Goal: Transaction & Acquisition: Purchase product/service

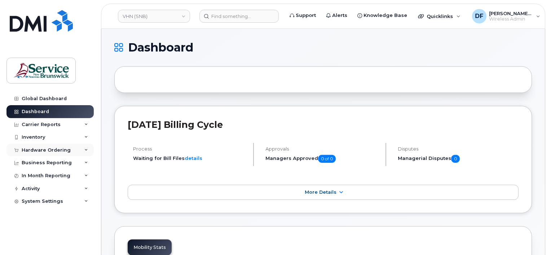
click at [56, 149] on div "Hardware Ordering" at bounding box center [46, 150] width 49 height 6
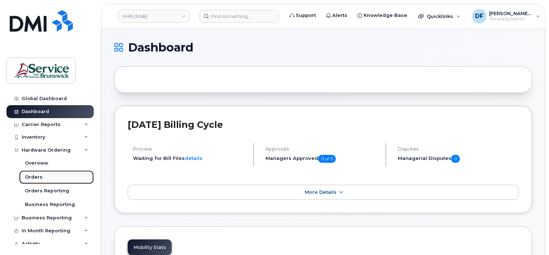
click at [36, 179] on div "Orders" at bounding box center [34, 177] width 18 height 6
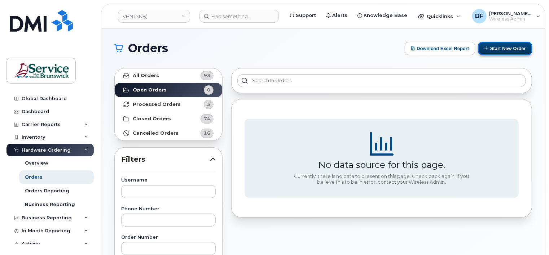
click at [500, 51] on button "Start New Order" at bounding box center [505, 48] width 54 height 13
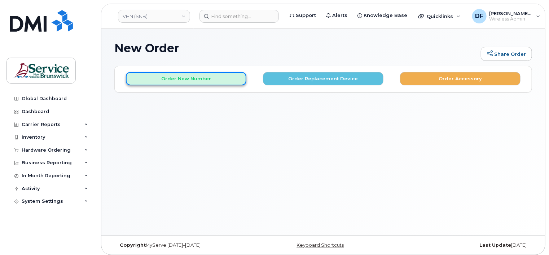
click at [212, 79] on button "Order New Number" at bounding box center [186, 78] width 120 height 13
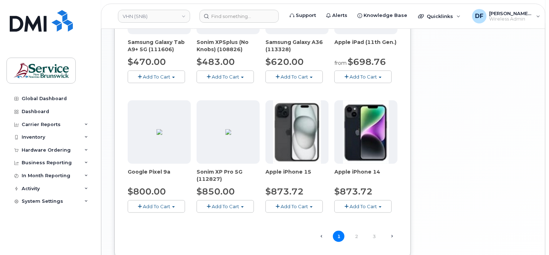
scroll to position [433, 0]
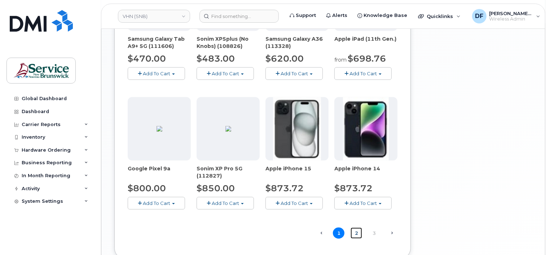
click at [356, 232] on link "2" at bounding box center [356, 233] width 12 height 11
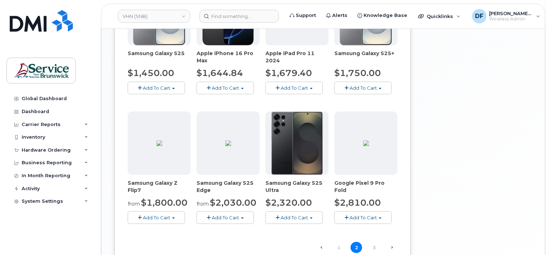
scroll to position [436, 0]
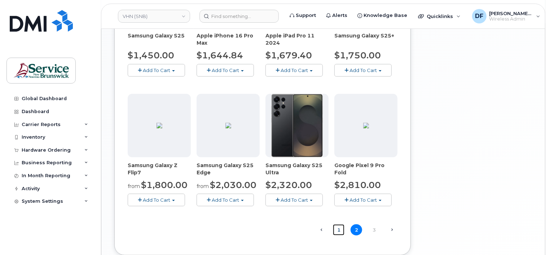
click at [337, 227] on link "1" at bounding box center [339, 230] width 12 height 11
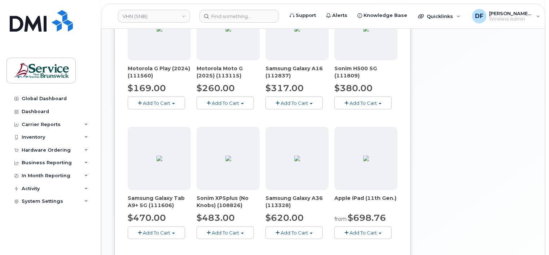
scroll to position [292, 0]
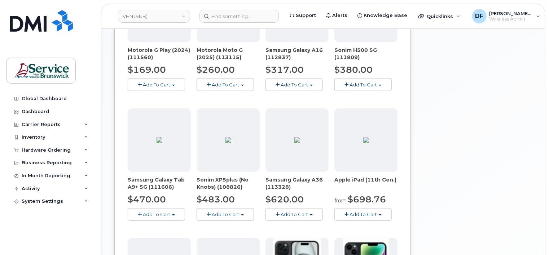
click at [294, 143] on img at bounding box center [297, 140] width 6 height 6
click at [289, 213] on span "Add To Cart" at bounding box center [293, 215] width 27 height 6
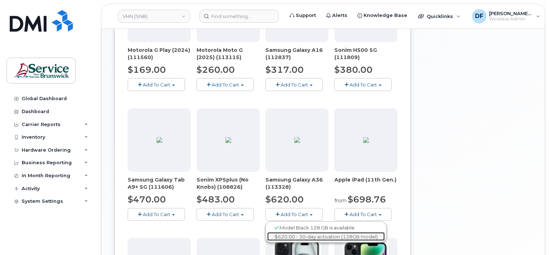
click at [287, 234] on link "$620.00 - 30-day activation (128GB model)" at bounding box center [326, 237] width 118 height 9
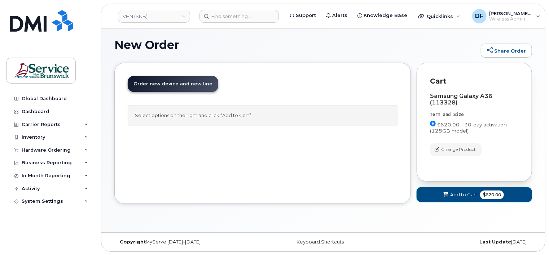
click at [476, 194] on span "Add to Cart" at bounding box center [463, 194] width 27 height 7
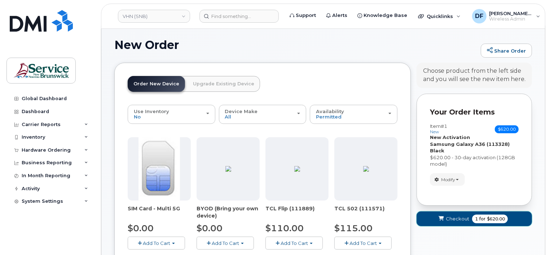
click at [463, 216] on span "Checkout" at bounding box center [457, 219] width 23 height 7
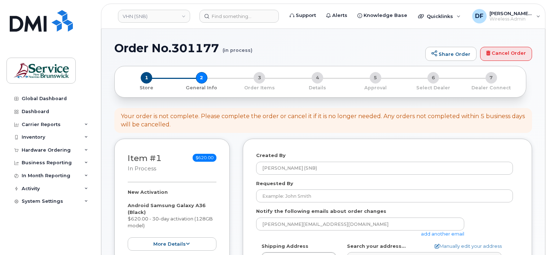
select select
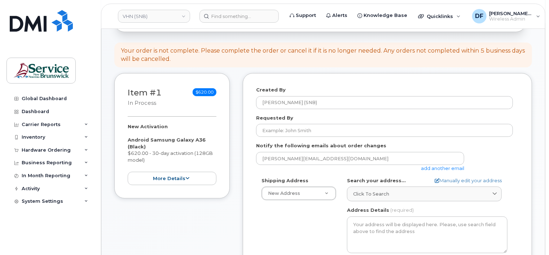
scroll to position [72, 0]
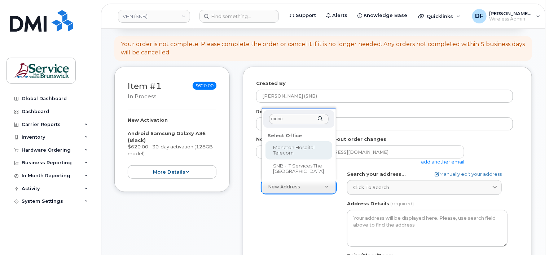
type input "monc"
select select
type textarea "135 Macbeath Ave Moncton New Brunswick E1C 6Z8"
type input "[PERSON_NAME]"
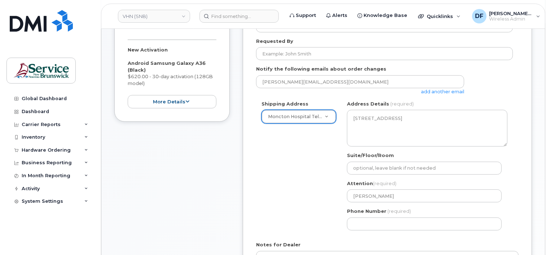
scroll to position [144, 0]
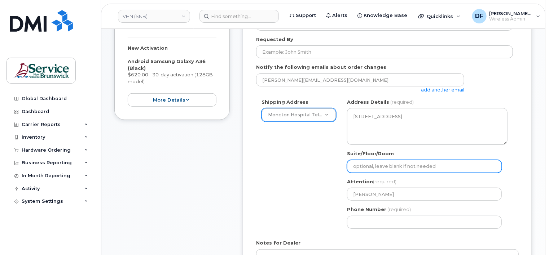
click at [397, 168] on input "Suite/Floor/Room" at bounding box center [424, 166] width 155 height 13
paste input "WO0000000484974"
select select
type input "WO0000000484974"
click at [324, 199] on div "Shipping Address Moncton Hospital Telecom New Address ASD-E Main Office ASD-N B…" at bounding box center [384, 167] width 257 height 136
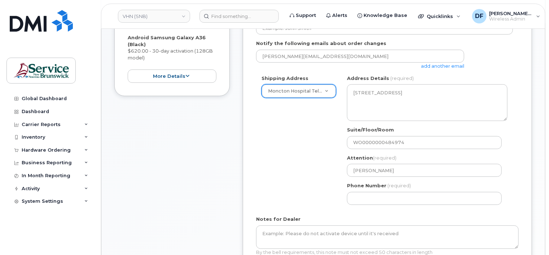
scroll to position [180, 0]
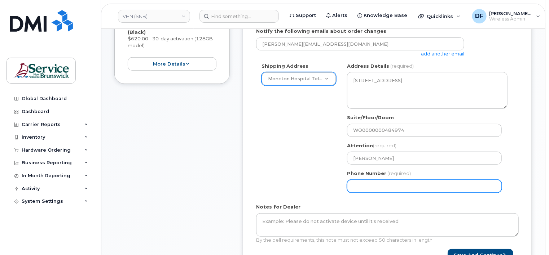
click at [371, 191] on input "Phone Number" at bounding box center [424, 186] width 155 height 13
type input "5063809638"
type input "[PERSON_NAME]"
select select
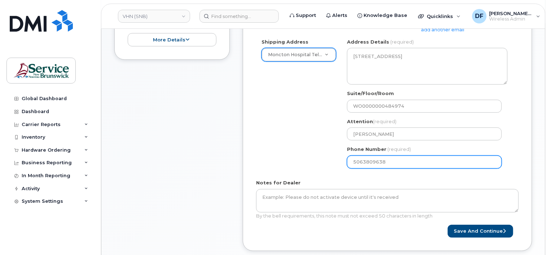
scroll to position [216, 0]
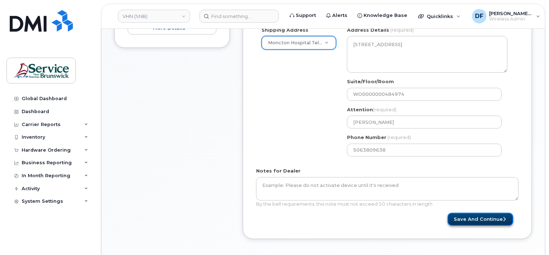
click at [488, 220] on button "Save and Continue" at bounding box center [480, 219] width 66 height 13
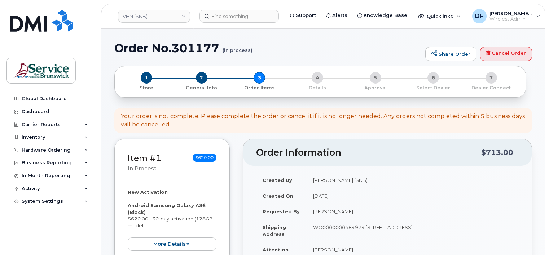
select select
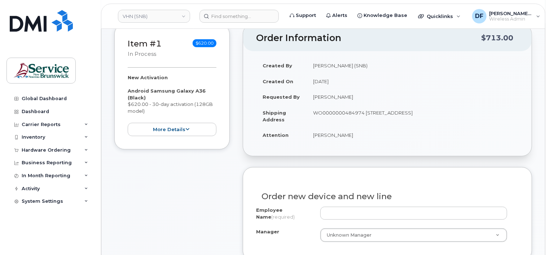
scroll to position [36, 0]
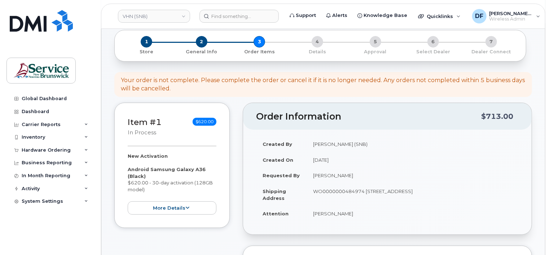
click at [261, 46] on div "1 Store 2 General Info 3 Order Items 4 Details 5 Approval 6 Select Dealer 7 Dea…" at bounding box center [319, 45] width 399 height 19
click at [197, 39] on span "2" at bounding box center [202, 42] width 12 height 12
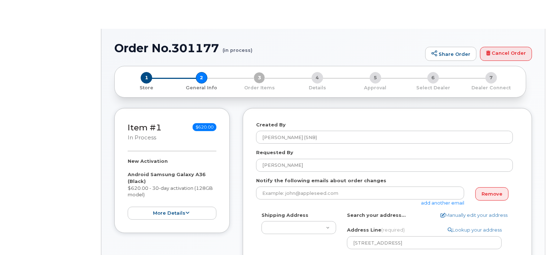
type textarea "[STREET_ADDRESS]"
select select
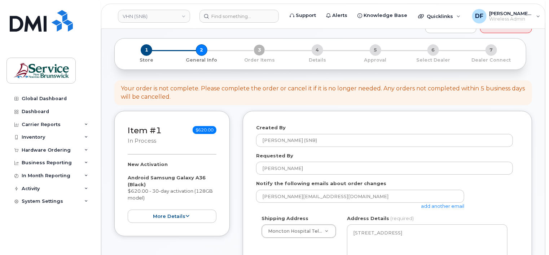
scroll to position [36, 0]
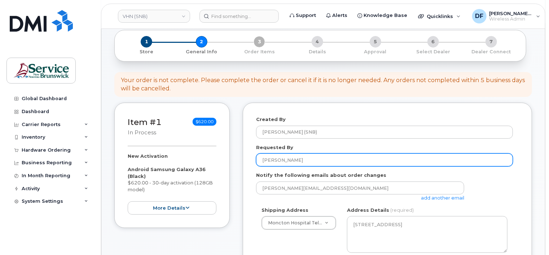
click at [292, 164] on input "[PERSON_NAME]" at bounding box center [384, 160] width 257 height 13
drag, startPoint x: 295, startPoint y: 160, endPoint x: 206, endPoint y: 160, distance: 89.0
paste input "Christine Doiron"
type input "Christine Doiron"
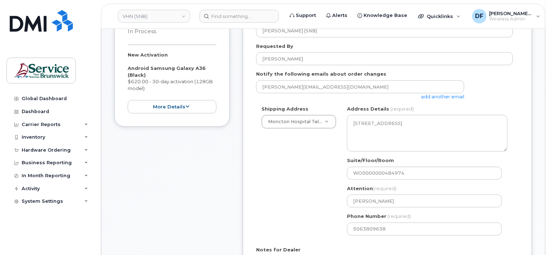
scroll to position [216, 0]
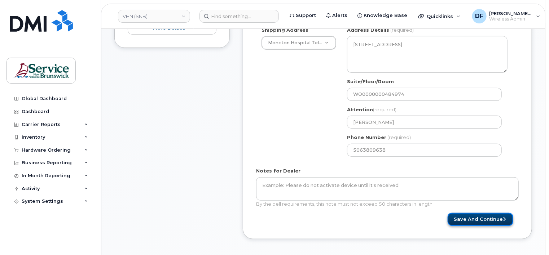
click at [466, 214] on button "Save and Continue" at bounding box center [480, 219] width 66 height 13
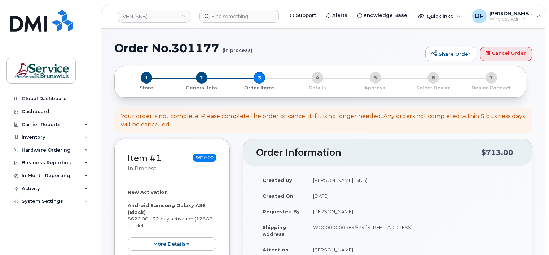
select select
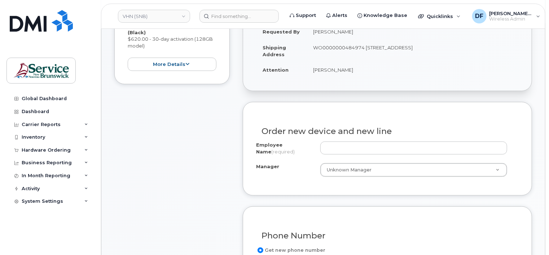
scroll to position [180, 0]
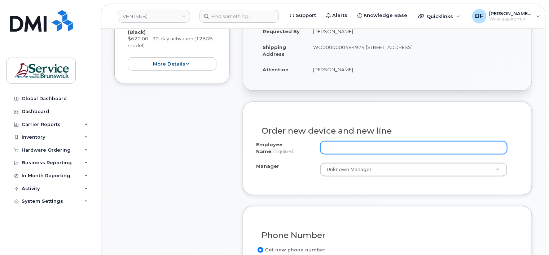
click at [328, 146] on input "Employee Name (required)" at bounding box center [413, 147] width 187 height 13
paste input "[PERSON_NAME]"
type input "[PERSON_NAME]"
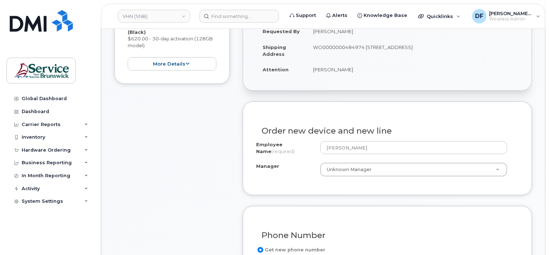
click at [215, 166] on div "Item #1 in process $620.00 New Activation Android Samsung Galaxy A36 (Black) $6…" at bounding box center [171, 249] width 115 height 581
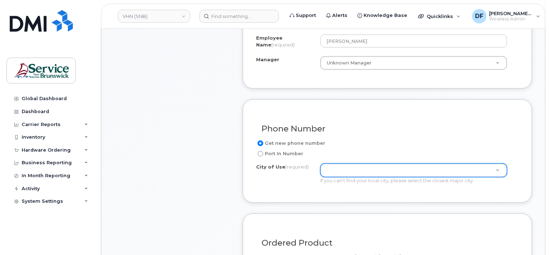
scroll to position [288, 0]
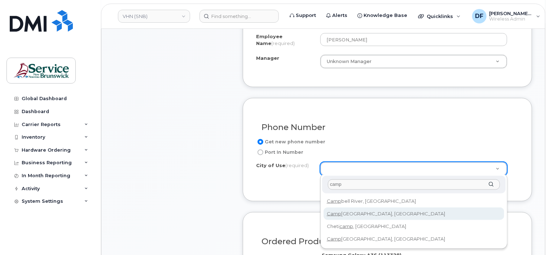
type input "camp"
type input "1446"
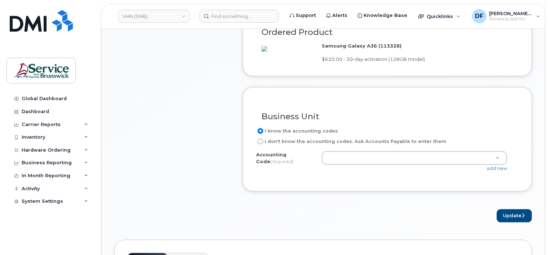
scroll to position [505, 0]
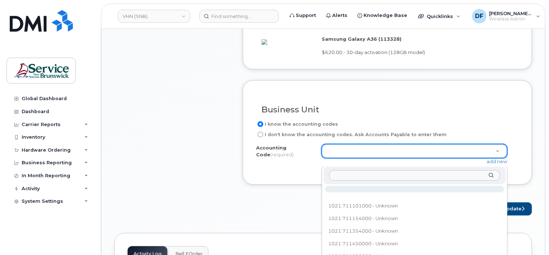
type input "502.712952020"
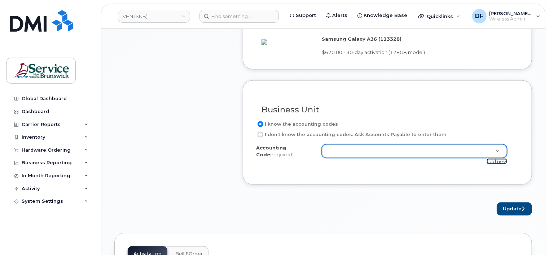
click at [499, 164] on link "add new" at bounding box center [496, 162] width 21 height 6
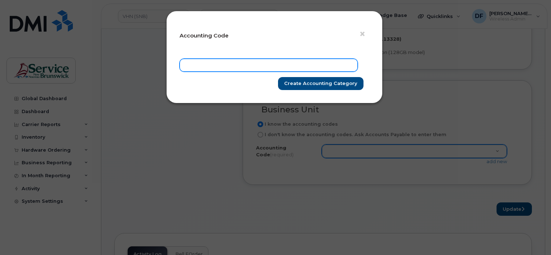
click at [197, 60] on input "text" at bounding box center [269, 65] width 178 height 13
paste input "502.712952020"
click at [194, 64] on input "502.712952020" at bounding box center [269, 65] width 178 height 13
type input "5021.712952020"
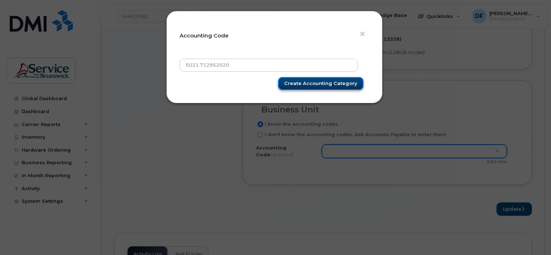
click at [306, 84] on input "Create Accounting category" at bounding box center [320, 83] width 85 height 13
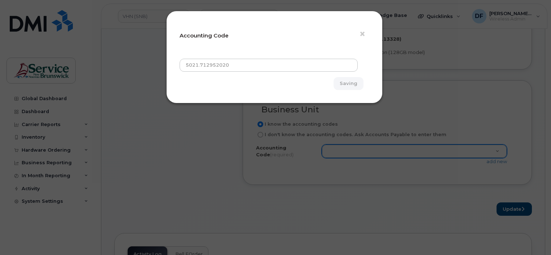
type input "Create Accounting category"
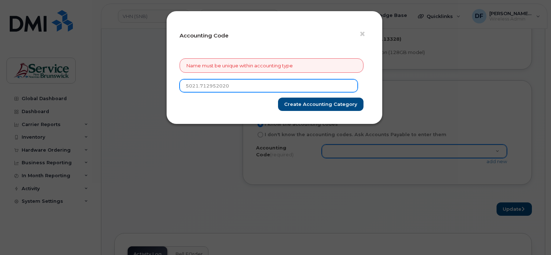
drag, startPoint x: 203, startPoint y: 82, endPoint x: 80, endPoint y: 82, distance: 123.7
click at [80, 82] on div "× Accounting Code Name must be unique within accounting type 5021.712952020 Cre…" at bounding box center [275, 127] width 551 height 255
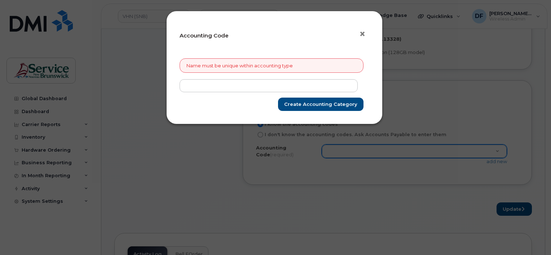
click at [363, 36] on span "×" at bounding box center [362, 33] width 6 height 13
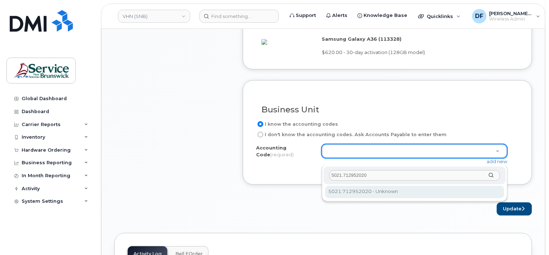
type input "5021.712952020"
select select "5021.712952020"
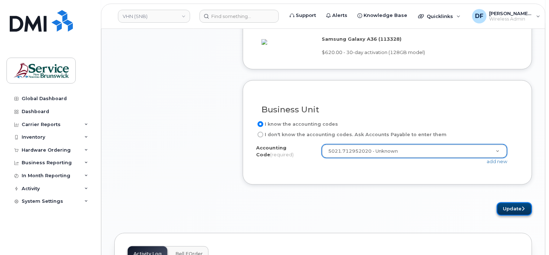
click at [505, 216] on button "Update" at bounding box center [513, 209] width 35 height 13
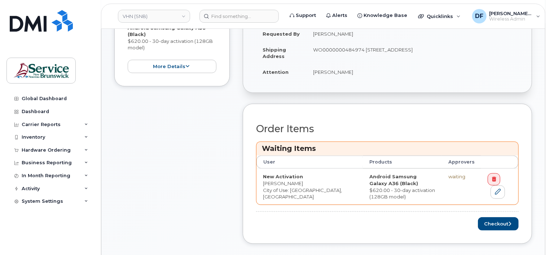
scroll to position [252, 0]
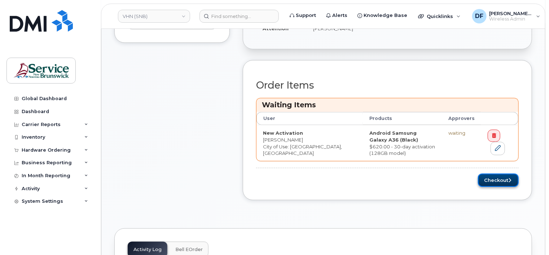
click at [500, 178] on button "Checkout" at bounding box center [498, 180] width 41 height 13
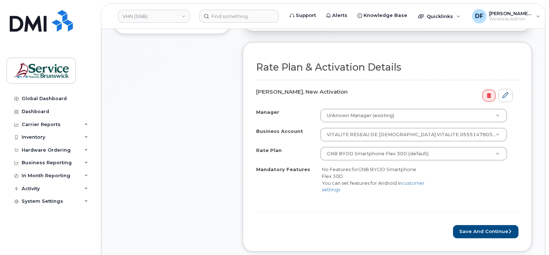
scroll to position [252, 0]
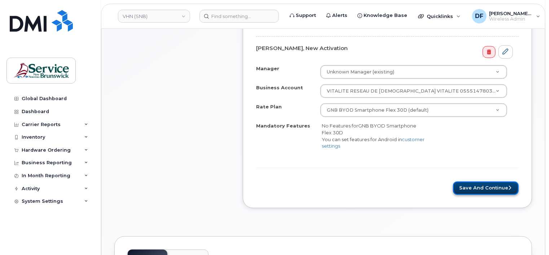
click at [500, 186] on button "Save and Continue" at bounding box center [486, 188] width 66 height 13
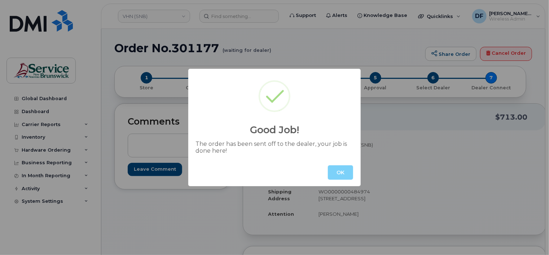
click at [357, 169] on div "OK" at bounding box center [274, 172] width 172 height 27
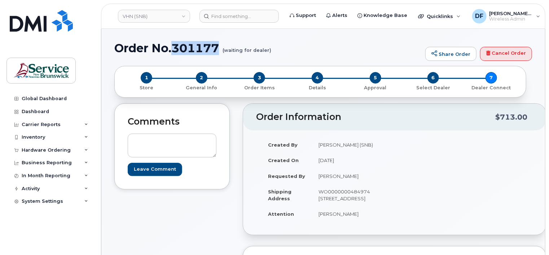
drag, startPoint x: 219, startPoint y: 50, endPoint x: 174, endPoint y: 54, distance: 44.9
click at [174, 54] on h1 "Order No.301177 (waiting for dealer)" at bounding box center [267, 48] width 307 height 13
copy h1 "301177"
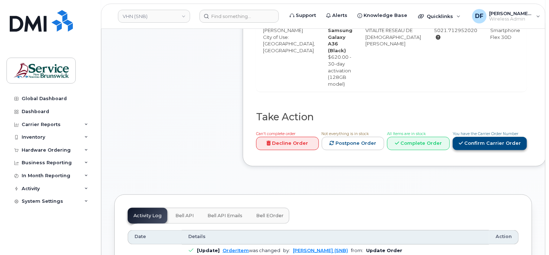
scroll to position [288, 0]
click at [463, 141] on link "Confirm Carrier Order" at bounding box center [489, 144] width 74 height 13
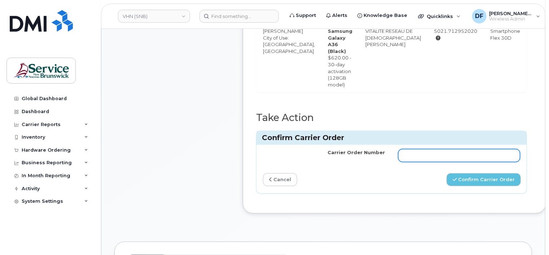
click at [450, 154] on input "Carrier Order Number" at bounding box center [459, 155] width 122 height 13
paste input "301177"
type input "301177"
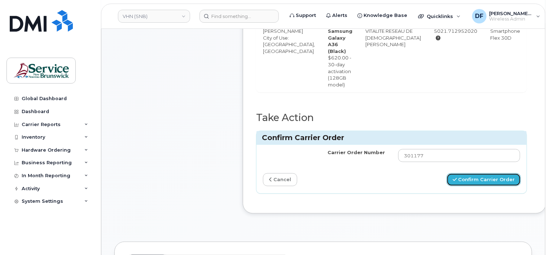
click at [459, 176] on button "Confirm Carrier Order" at bounding box center [483, 179] width 74 height 13
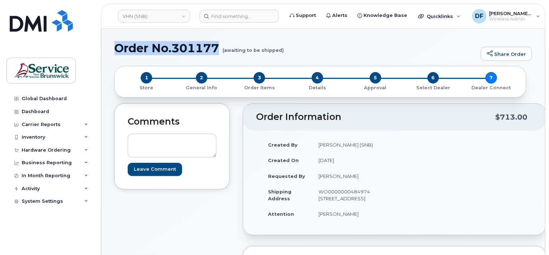
drag, startPoint x: 218, startPoint y: 46, endPoint x: 105, endPoint y: 48, distance: 112.5
copy h1 "Order No.301177"
